Goal: Navigation & Orientation: Find specific page/section

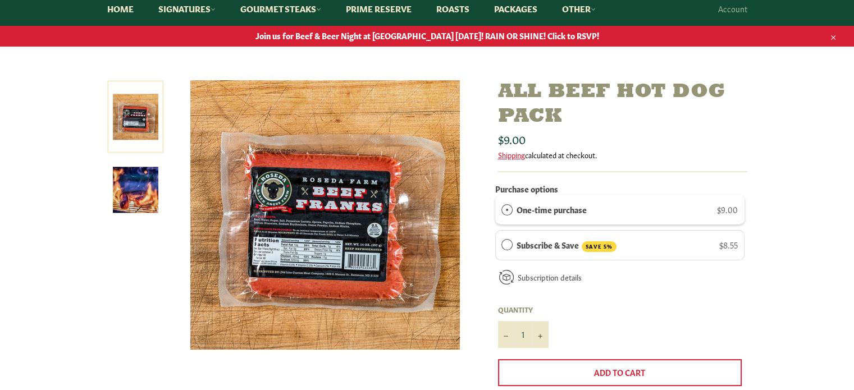
scroll to position [112, 0]
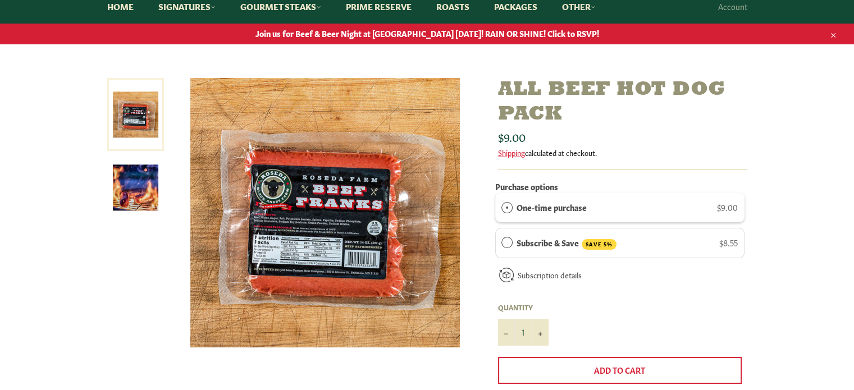
click at [146, 196] on img at bounding box center [135, 187] width 45 height 45
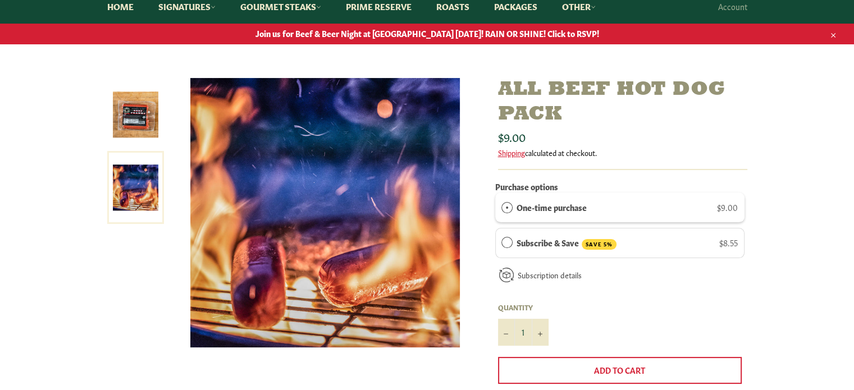
click at [152, 134] on img at bounding box center [135, 114] width 45 height 45
click at [152, 134] on link at bounding box center [135, 114] width 57 height 73
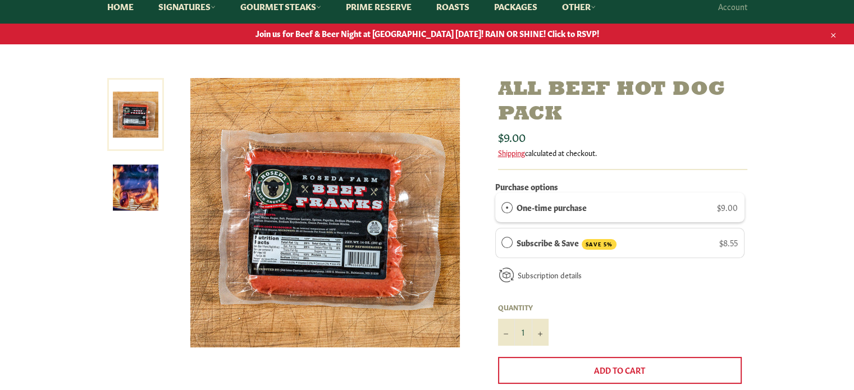
click at [276, 243] on img at bounding box center [325, 213] width 270 height 270
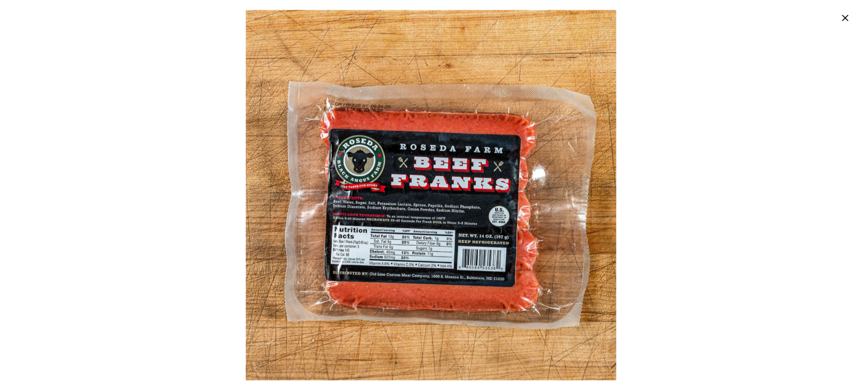
click at [350, 132] on img at bounding box center [431, 195] width 371 height 371
click at [416, 225] on img at bounding box center [431, 195] width 371 height 371
click at [550, 259] on img at bounding box center [431, 195] width 371 height 371
click at [499, 245] on img at bounding box center [431, 195] width 371 height 371
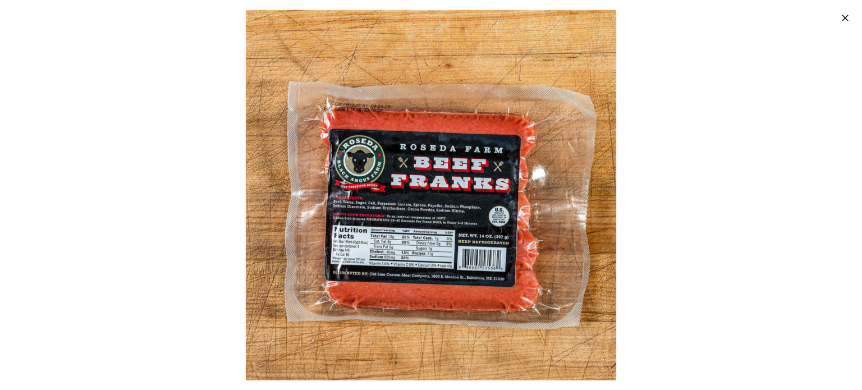
click at [499, 245] on img at bounding box center [431, 195] width 371 height 371
click at [843, 18] on icon "button" at bounding box center [845, 17] width 11 height 11
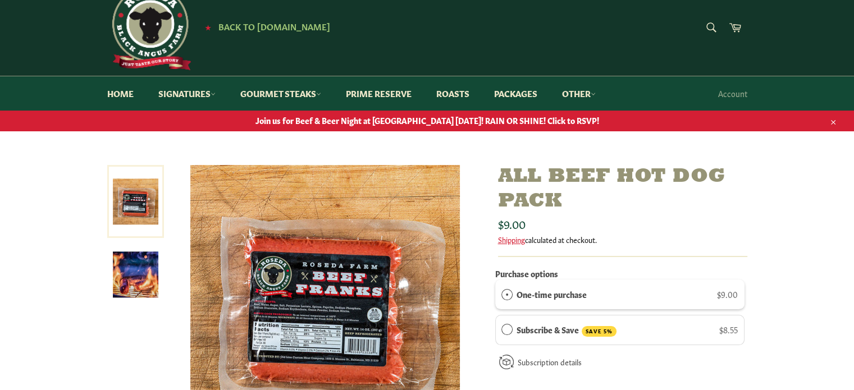
scroll to position [0, 0]
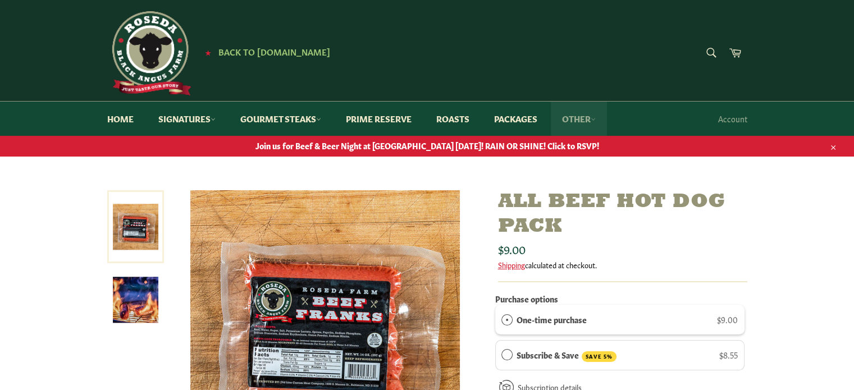
click at [595, 120] on link "Other" at bounding box center [579, 119] width 56 height 34
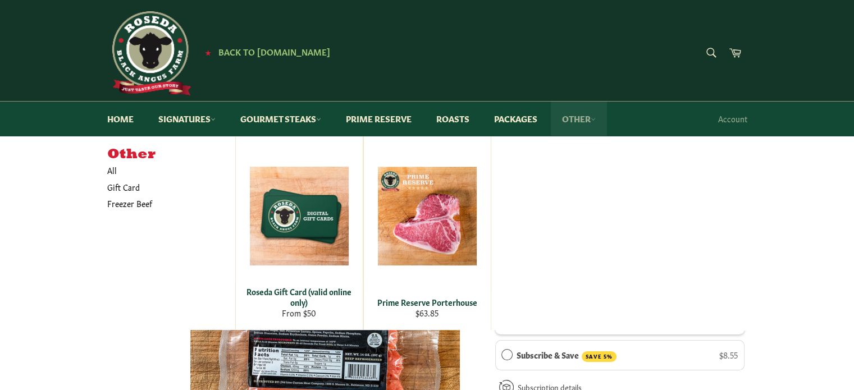
click at [595, 120] on link "Other" at bounding box center [579, 119] width 56 height 34
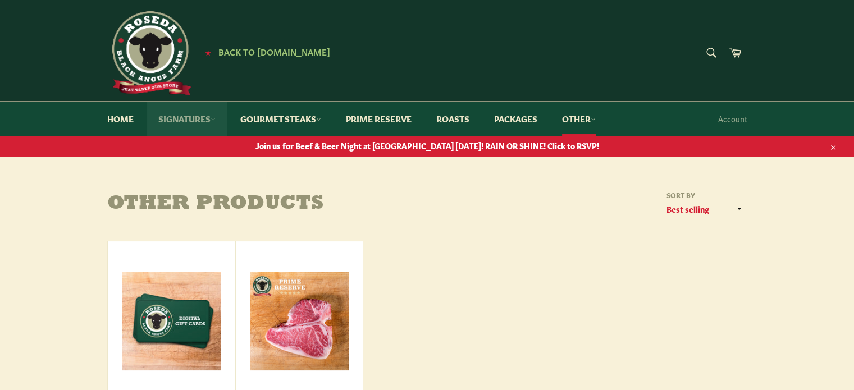
click at [216, 120] on icon at bounding box center [213, 119] width 5 height 5
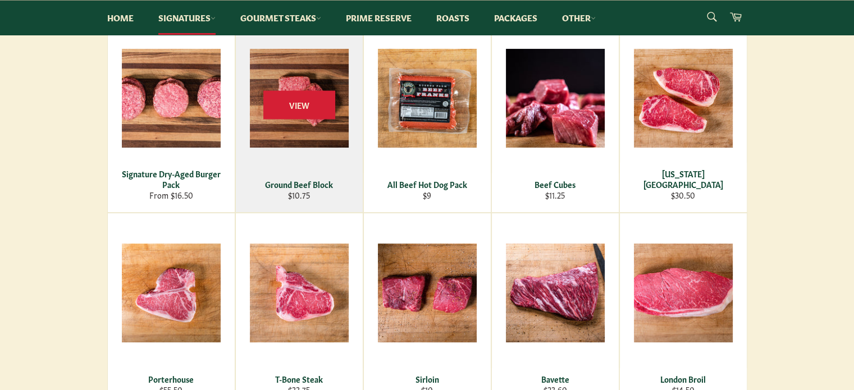
scroll to position [337, 0]
